Goal: Task Accomplishment & Management: Use online tool/utility

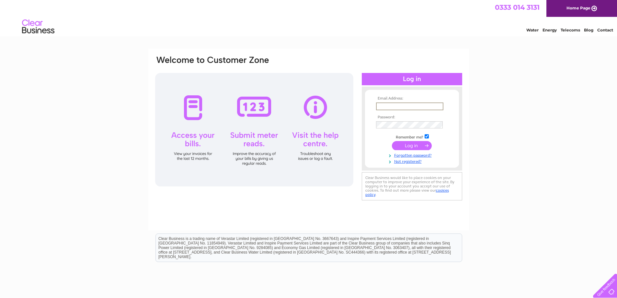
click at [415, 108] on input "text" at bounding box center [409, 106] width 67 height 8
type input "albacentral1@aol.com"
click at [418, 144] on input "submit" at bounding box center [412, 144] width 40 height 9
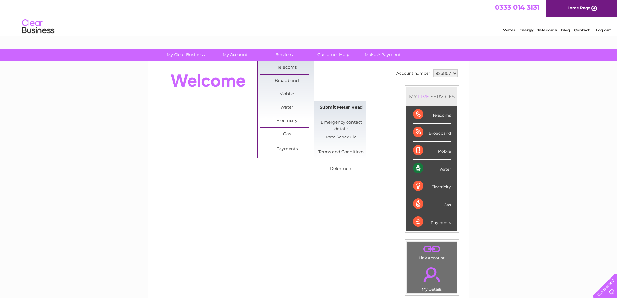
click at [340, 105] on link "Submit Meter Read" at bounding box center [340, 107] width 53 height 13
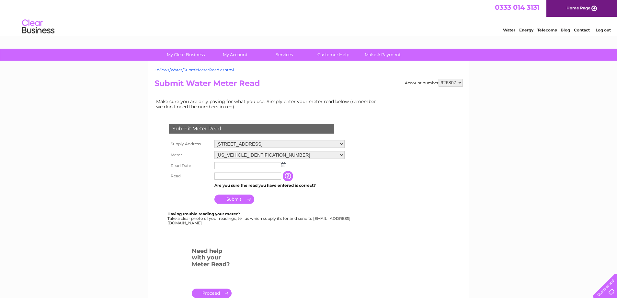
click at [284, 165] on img at bounding box center [283, 164] width 5 height 5
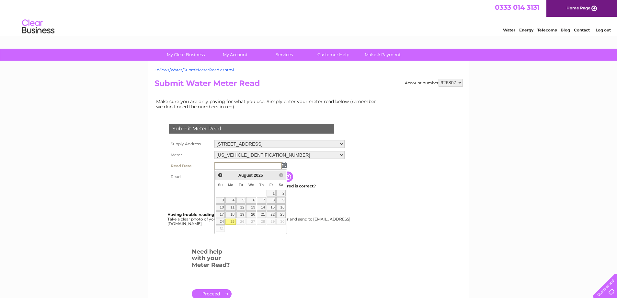
click at [234, 222] on link "25" at bounding box center [230, 221] width 10 height 6
type input "2025/08/25"
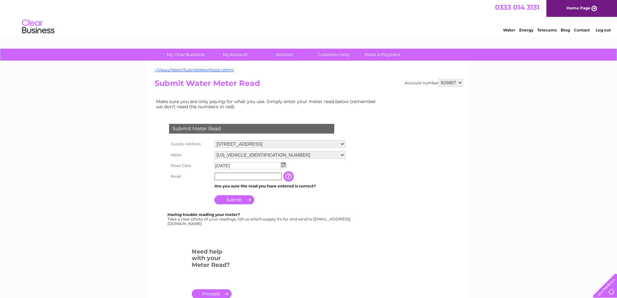
click at [249, 177] on input "text" at bounding box center [247, 176] width 67 height 8
type input "00219"
click at [229, 201] on input "Submit" at bounding box center [234, 199] width 40 height 9
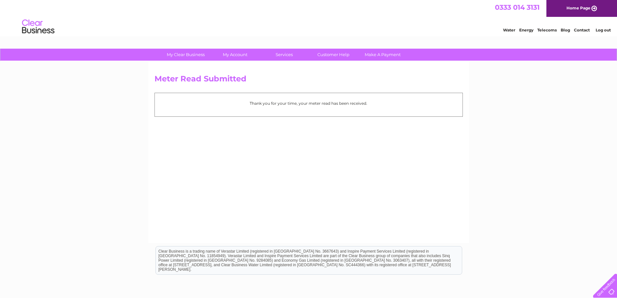
click at [601, 31] on link "Log out" at bounding box center [603, 30] width 15 height 5
